Goal: Ask a question

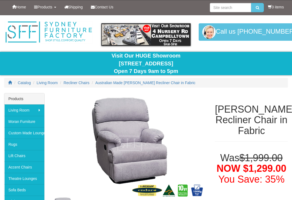
click at [68, 138] on img at bounding box center [130, 147] width 154 height 108
click at [76, 173] on img at bounding box center [130, 147] width 154 height 108
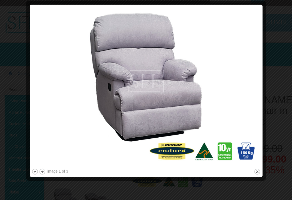
scroll to position [8, 0]
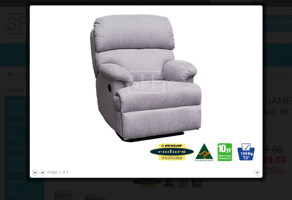
click at [15, 116] on div at bounding box center [146, 100] width 292 height 200
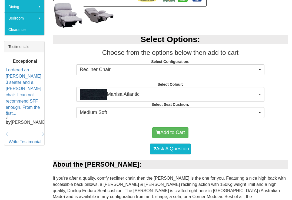
scroll to position [194, 0]
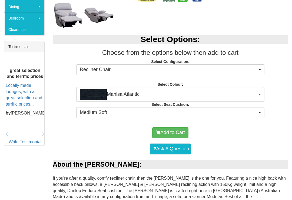
click at [258, 92] on button "Manisa Atlantic" at bounding box center [170, 94] width 188 height 15
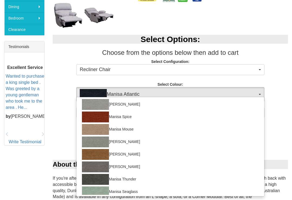
scroll to position [13, 0]
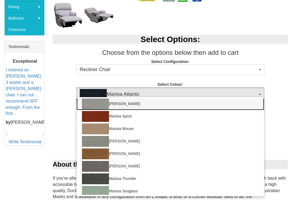
click at [95, 103] on img at bounding box center [95, 103] width 27 height 11
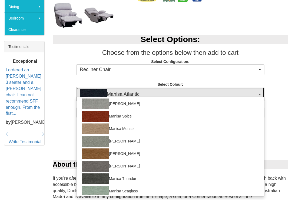
select select "1534"
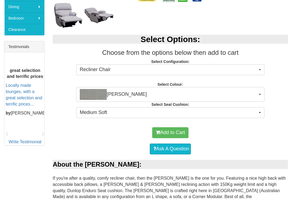
click at [96, 109] on span "Medium Soft" at bounding box center [169, 112] width 178 height 7
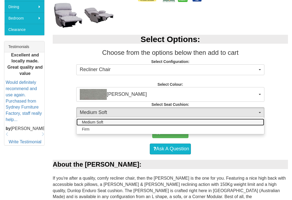
click at [93, 122] on span "Medium Soft" at bounding box center [92, 121] width 21 height 5
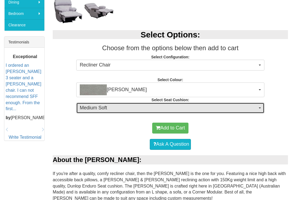
scroll to position [198, 0]
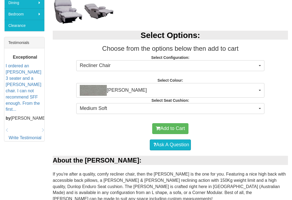
click at [154, 140] on link "Ask A Question" at bounding box center [170, 144] width 41 height 11
